Goal: Task Accomplishment & Management: Complete application form

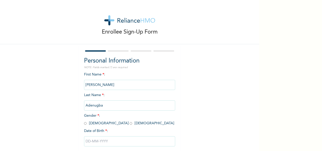
click at [84, 123] on input "radio" at bounding box center [85, 123] width 3 height 5
radio input "true"
click at [95, 140] on input "text" at bounding box center [129, 141] width 91 height 10
select select "8"
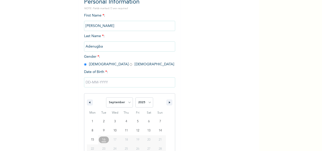
scroll to position [80, 0]
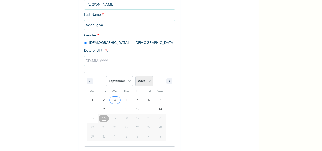
click at [147, 82] on select "2025 2024 2023 2022 2021 2020 2019 2018 2017 2016 2015 2014 2013 2012 2011 2010…" at bounding box center [145, 81] width 18 height 10
select select "1993"
click at [136, 76] on select "2025 2024 2023 2022 2021 2020 2019 2018 2017 2016 2015 2014 2013 2012 2011 2010…" at bounding box center [145, 81] width 18 height 10
click at [127, 80] on select "January February March April May June July August September October November De…" at bounding box center [119, 81] width 27 height 10
select select "0"
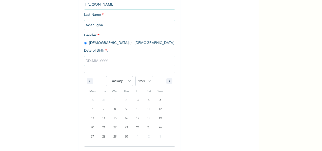
click at [106, 76] on select "January February March April May June July August September October November De…" at bounding box center [119, 81] width 27 height 10
type input "[DATE]"
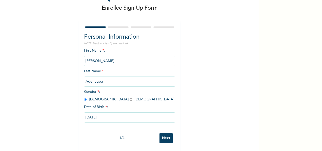
scroll to position [28, 0]
click at [160, 133] on input "Next" at bounding box center [166, 138] width 13 height 10
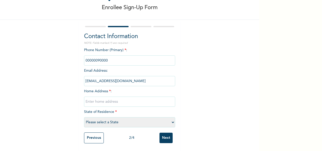
click at [94, 56] on input "phone" at bounding box center [129, 60] width 91 height 10
click at [101, 55] on input "phone" at bounding box center [129, 60] width 91 height 10
click at [117, 78] on input "[EMAIL_ADDRESS][DOMAIN_NAME]" at bounding box center [129, 81] width 91 height 10
click at [92, 76] on input "[EMAIL_ADDRESS][DOMAIN_NAME]" at bounding box center [129, 81] width 91 height 10
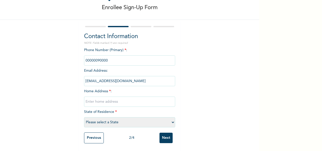
click at [109, 98] on input "text" at bounding box center [129, 101] width 91 height 10
type input "[STREET_ADDRESS]"
click at [107, 120] on select "Please select a State [PERSON_NAME] (FCT) [PERSON_NAME] Ibom [GEOGRAPHIC_DATA] …" at bounding box center [129, 122] width 91 height 10
select select "25"
click at [84, 117] on select "Please select a State [PERSON_NAME] (FCT) [PERSON_NAME] Ibom [GEOGRAPHIC_DATA] …" at bounding box center [129, 122] width 91 height 10
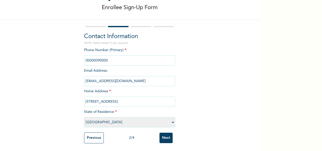
click at [201, 92] on div "Enrollee Sign-Up Form Contact Information NOTE: Fields marked (*) are required …" at bounding box center [130, 63] width 260 height 175
click at [163, 133] on input "Next" at bounding box center [166, 137] width 13 height 10
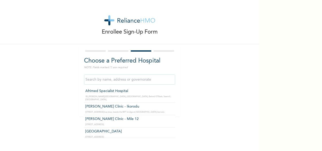
click at [131, 83] on input "text" at bounding box center [129, 79] width 91 height 10
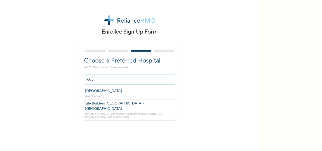
type input "[GEOGRAPHIC_DATA]"
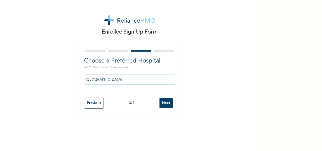
click at [162, 103] on input "Next" at bounding box center [166, 103] width 13 height 10
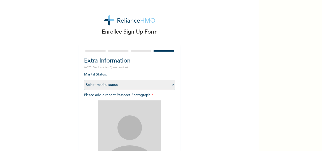
click at [172, 84] on select "Select marital status [DEMOGRAPHIC_DATA] Married [DEMOGRAPHIC_DATA] Widow/[DEMO…" at bounding box center [129, 85] width 91 height 10
select select "2"
click at [84, 80] on select "Select marital status [DEMOGRAPHIC_DATA] Married [DEMOGRAPHIC_DATA] Widow/[DEMO…" at bounding box center [129, 85] width 91 height 10
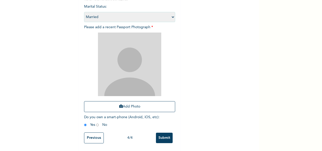
scroll to position [72, 0]
